Goal: Information Seeking & Learning: Check status

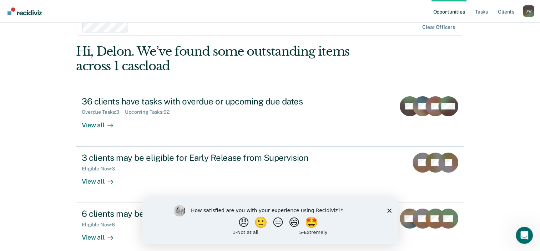
scroll to position [23, 0]
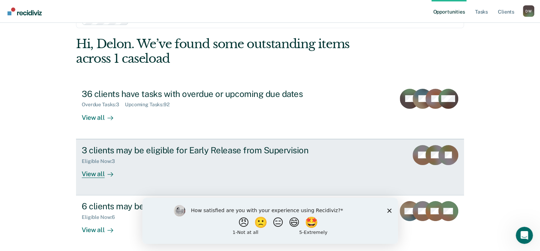
click at [88, 173] on div "View all" at bounding box center [102, 171] width 40 height 14
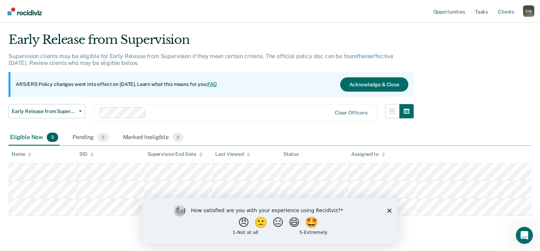
scroll to position [32, 0]
